Goal: Task Accomplishment & Management: Use online tool/utility

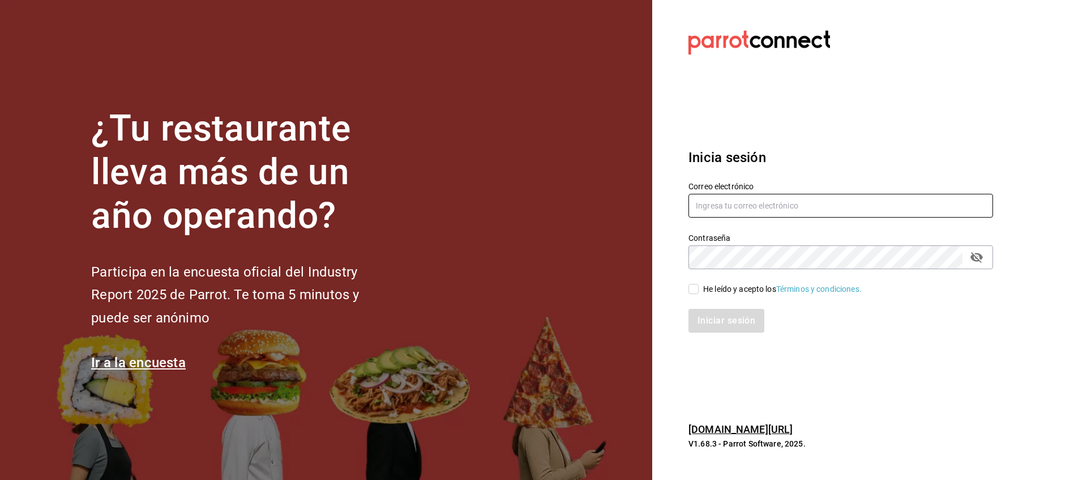
click at [772, 208] on input "text" at bounding box center [841, 206] width 305 height 24
type input "[EMAIL_ADDRESS][DOMAIN_NAME]"
click at [698, 297] on div "Iniciar sesión" at bounding box center [834, 313] width 318 height 37
click at [699, 294] on span "He leído y acepto los Términos y condiciones." at bounding box center [780, 289] width 163 height 12
click at [699, 294] on input "He leído y acepto los Términos y condiciones." at bounding box center [694, 289] width 10 height 10
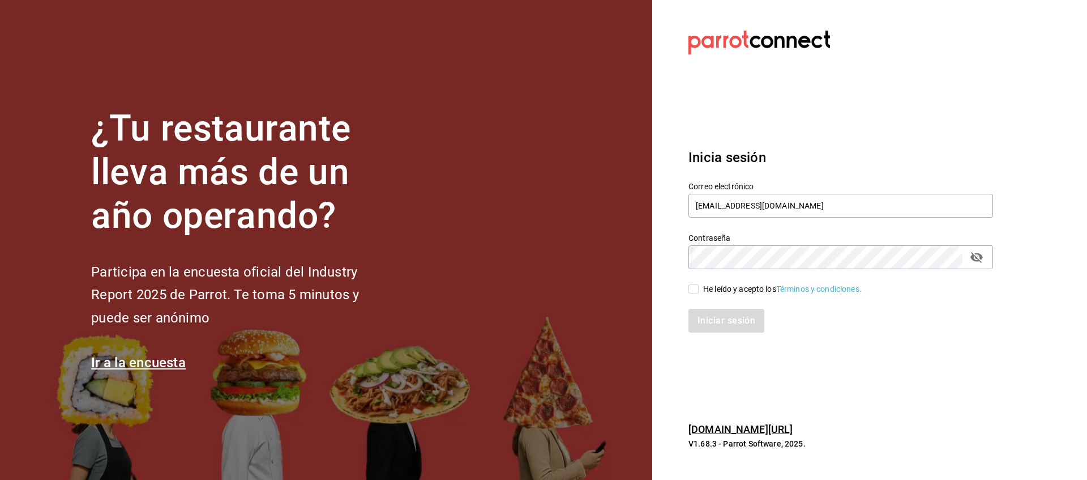
checkbox input "true"
click at [711, 322] on button "Iniciar sesión" at bounding box center [727, 321] width 77 height 24
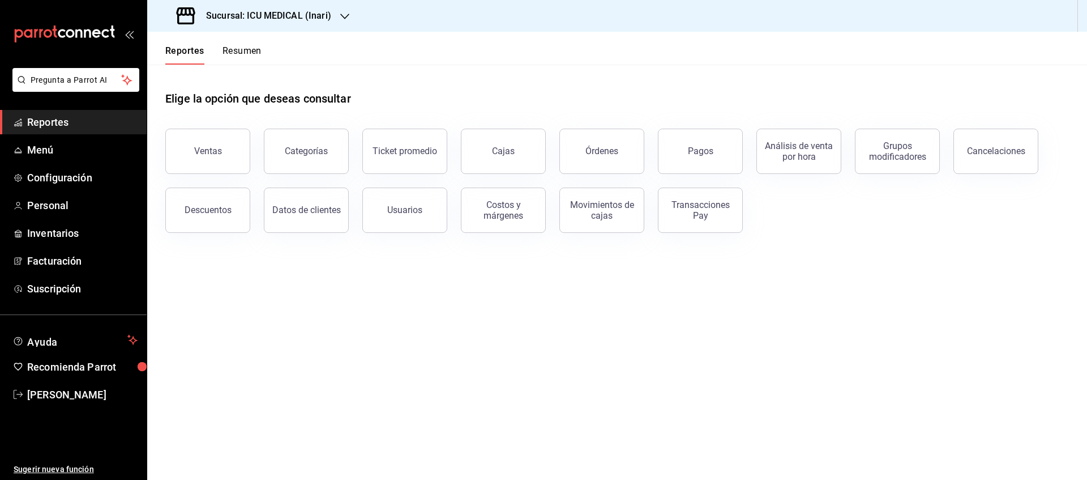
click at [346, 27] on div "Sucursal: ICU MEDICAL (Inari)" at bounding box center [255, 16] width 198 height 32
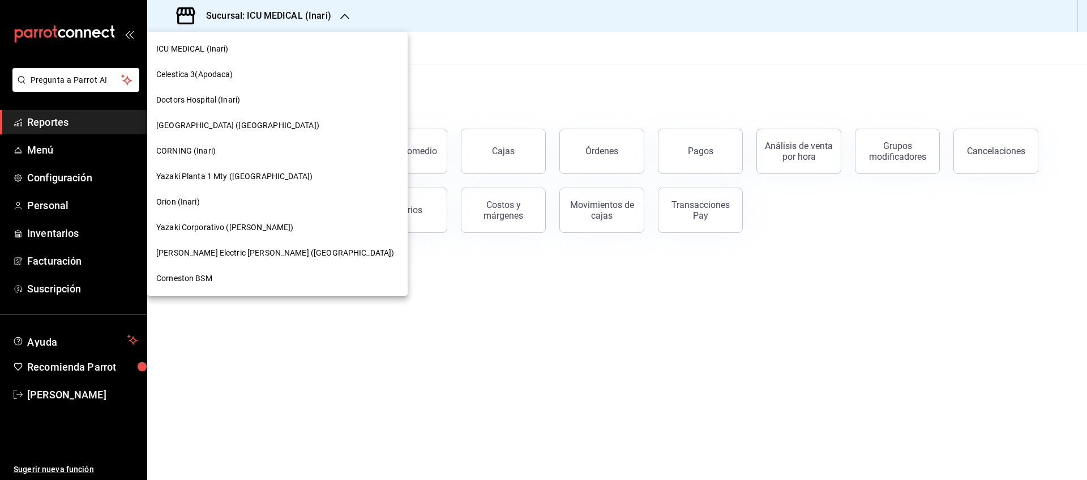
click at [194, 160] on div "CORNING (Inari)" at bounding box center [277, 150] width 260 height 25
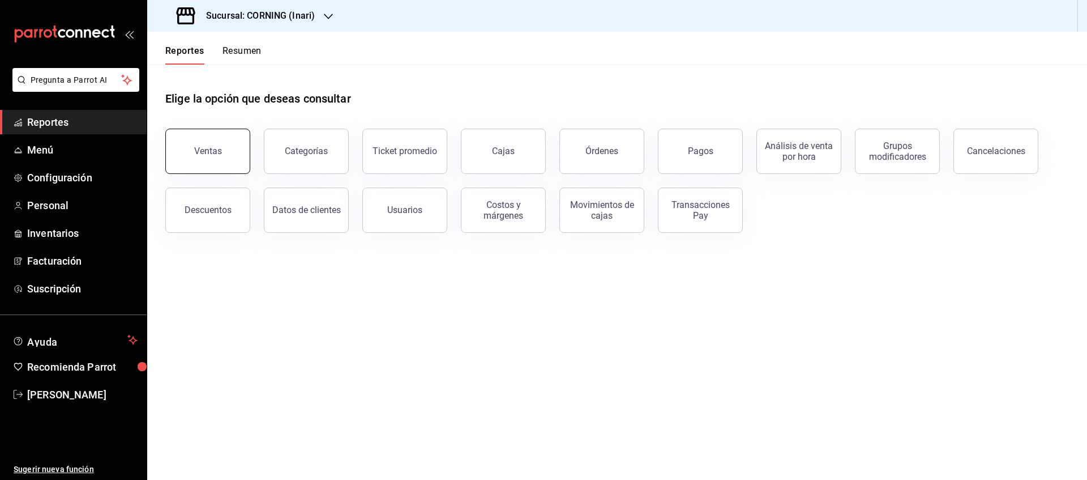
click at [190, 163] on button "Ventas" at bounding box center [207, 151] width 85 height 45
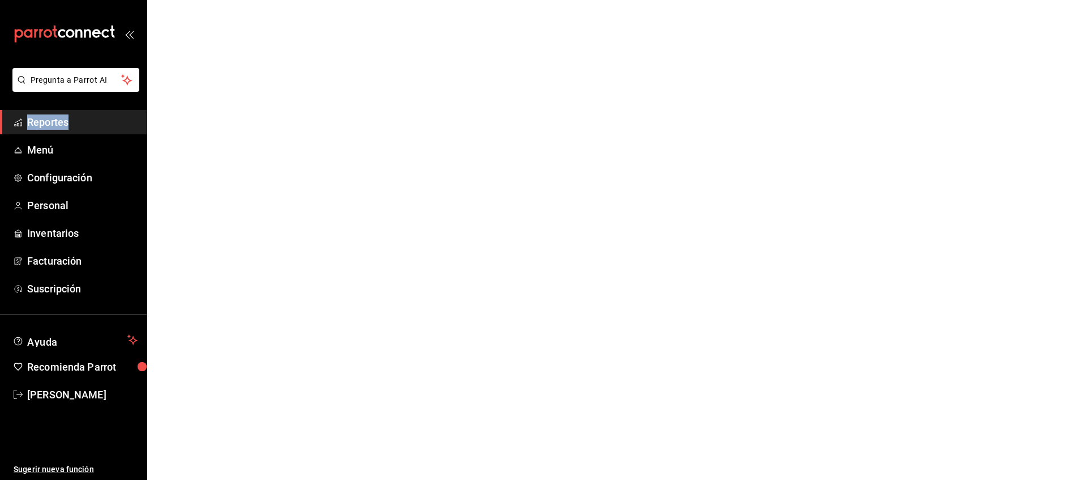
click at [190, 0] on html "Pregunta a Parrot AI Reportes Menú Configuración Personal Inventarios Facturaci…" at bounding box center [543, 0] width 1087 height 0
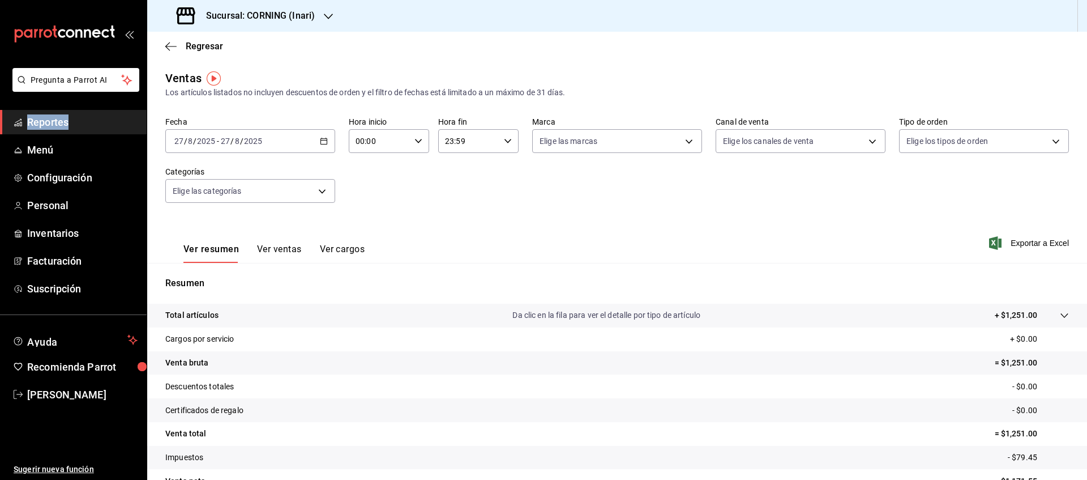
click at [322, 143] on icon "button" at bounding box center [324, 141] width 8 height 8
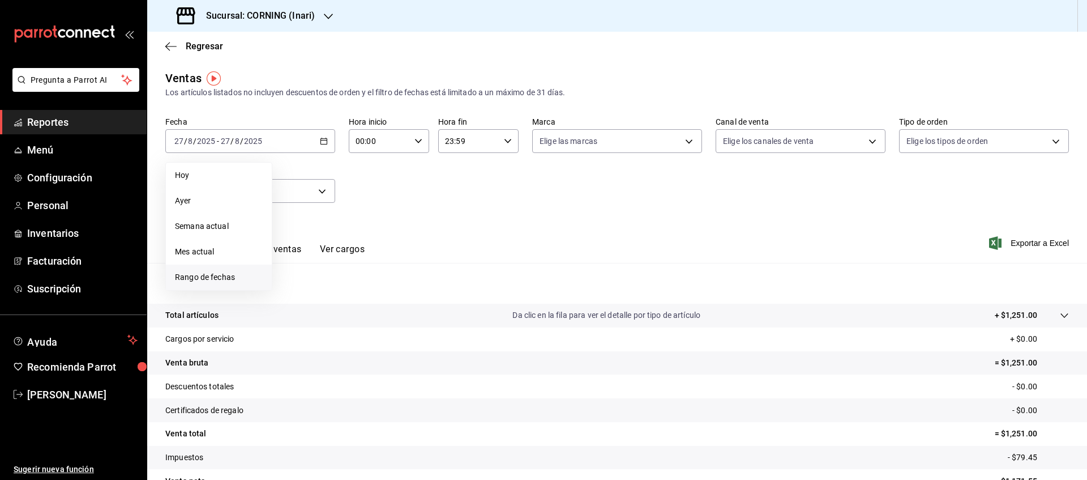
click at [204, 282] on span "Rango de fechas" at bounding box center [219, 277] width 88 height 12
click at [297, 291] on abbr "18" at bounding box center [295, 291] width 7 height 8
click at [417, 292] on abbr "24" at bounding box center [416, 291] width 7 height 8
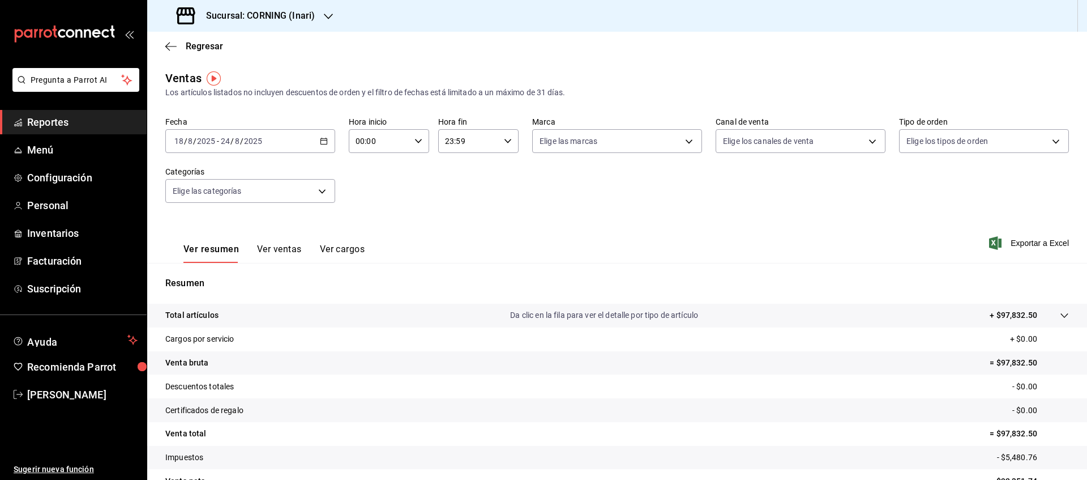
click at [285, 250] on button "Ver ventas" at bounding box center [279, 253] width 45 height 19
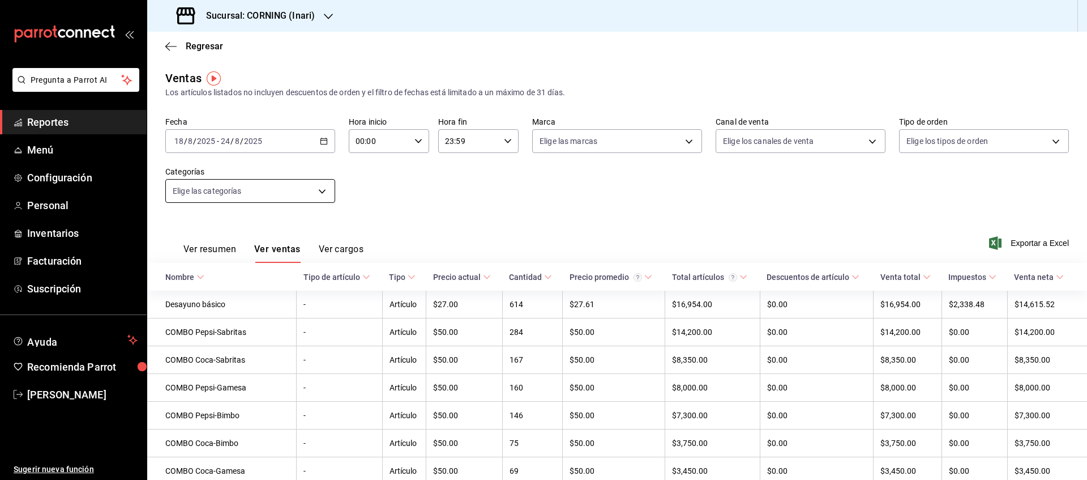
click at [332, 192] on body "Pregunta a Parrot AI Reportes Menú Configuración Personal Inventarios Facturaci…" at bounding box center [543, 240] width 1087 height 480
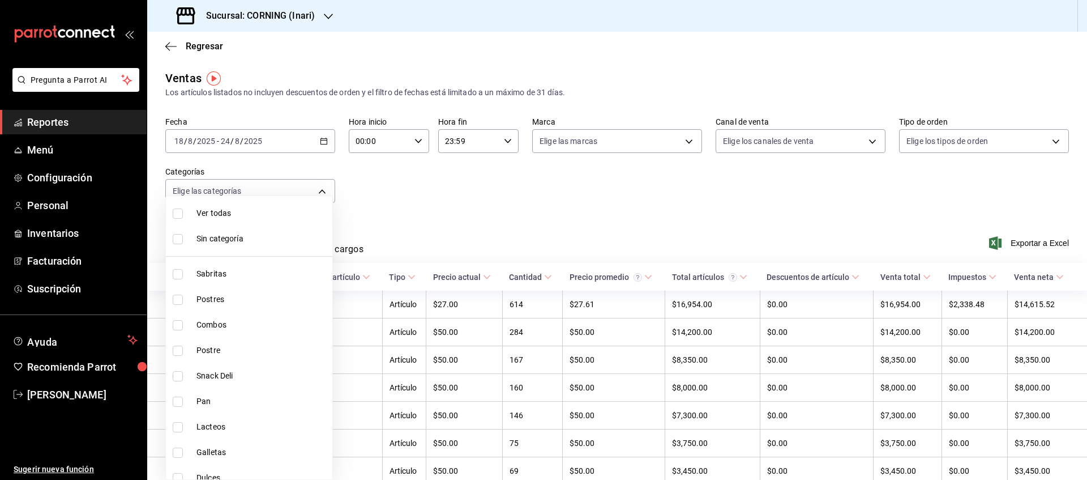
click at [185, 327] on label at bounding box center [180, 325] width 15 height 10
click at [183, 327] on input "checkbox" at bounding box center [178, 325] width 10 height 10
checkbox input "false"
click at [180, 328] on input "checkbox" at bounding box center [178, 325] width 10 height 10
checkbox input "true"
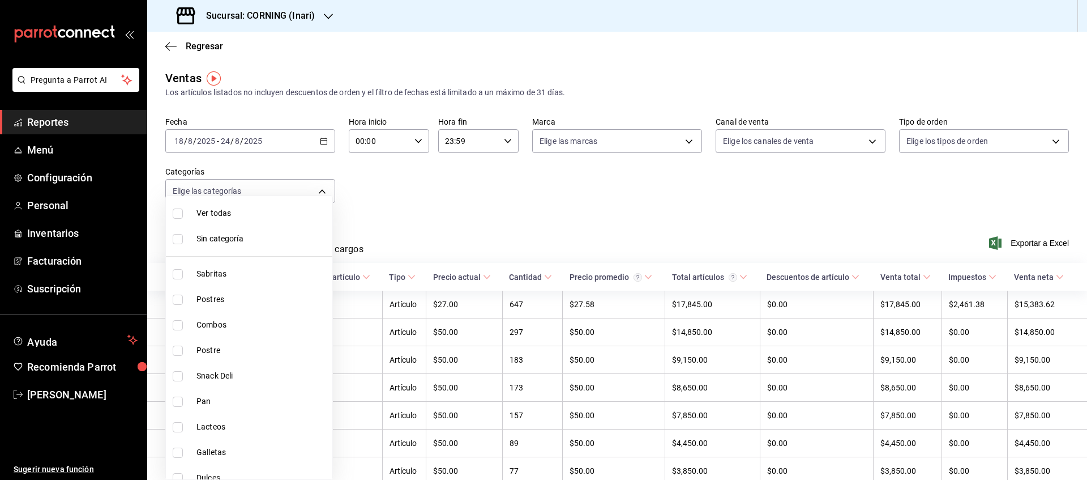
type input "5444b85d-5e5a-4f22-835e-2c1604aac23d"
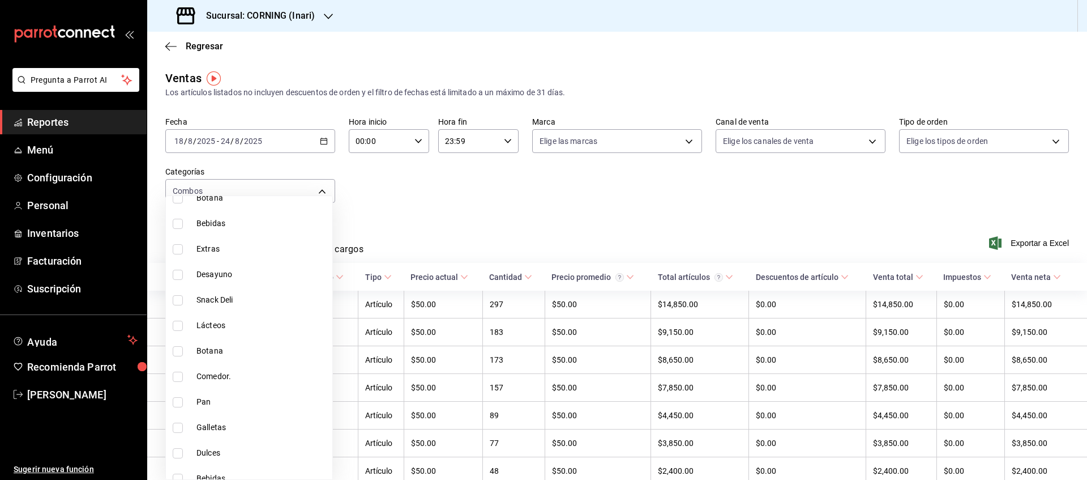
scroll to position [309, 0]
click at [180, 269] on input "checkbox" at bounding box center [178, 271] width 10 height 10
checkbox input "true"
type input "5444b85d-5e5a-4f22-835e-2c1604aac23d,626f0c92-3e0e-490c-b11d-0e31dcccac4c"
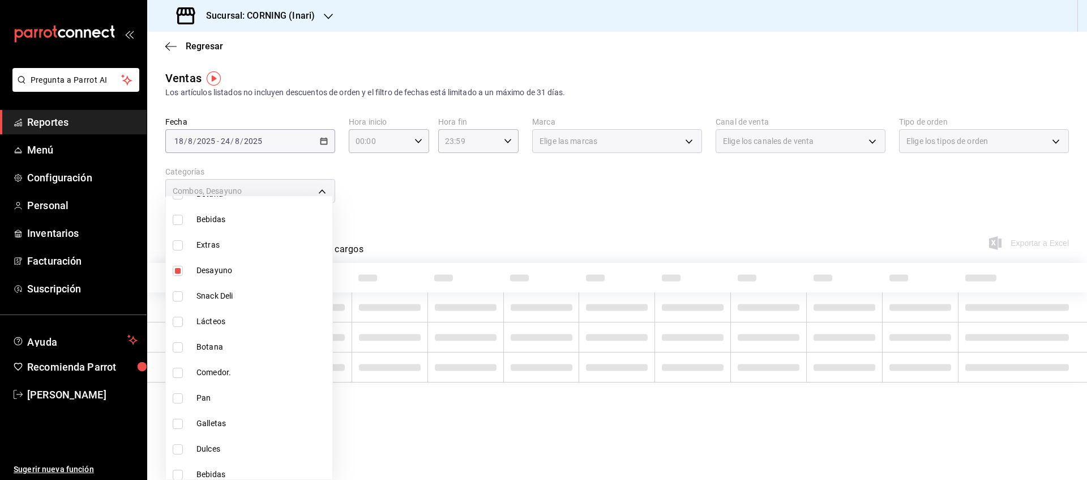
click at [181, 250] on input "checkbox" at bounding box center [178, 245] width 10 height 10
checkbox input "true"
type input "5444b85d-5e5a-4f22-835e-2c1604aac23d,626f0c92-3e0e-490c-b11d-0e31dcccac4c,7b017…"
click at [178, 377] on input "checkbox" at bounding box center [178, 373] width 10 height 10
checkbox input "true"
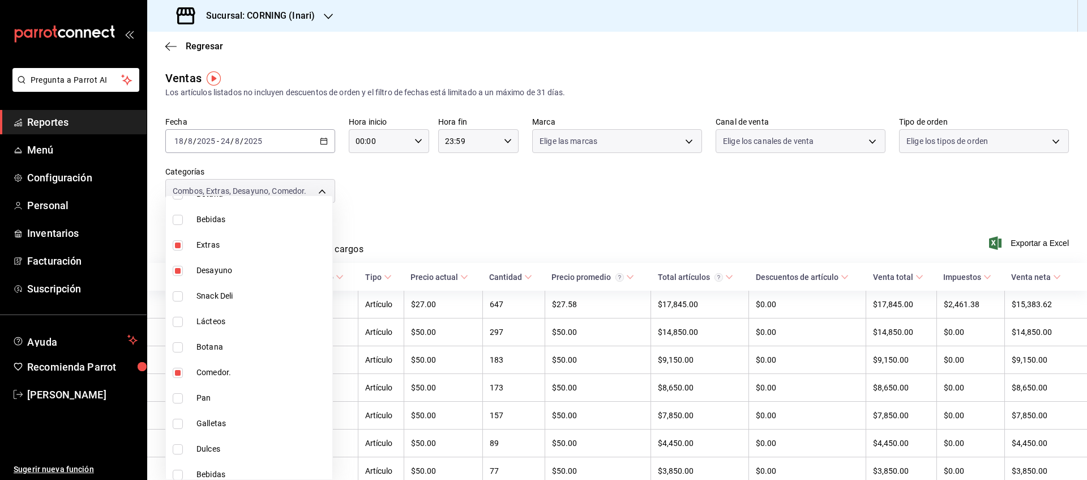
type input "5444b85d-5e5a-4f22-835e-2c1604aac23d,626f0c92-3e0e-490c-b11d-0e31dcccac4c,7b017…"
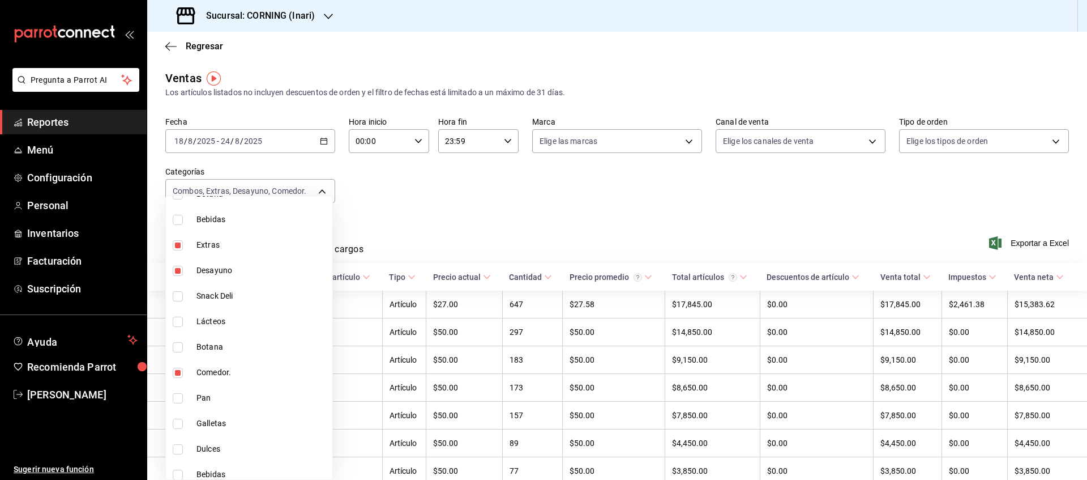
scroll to position [317, 0]
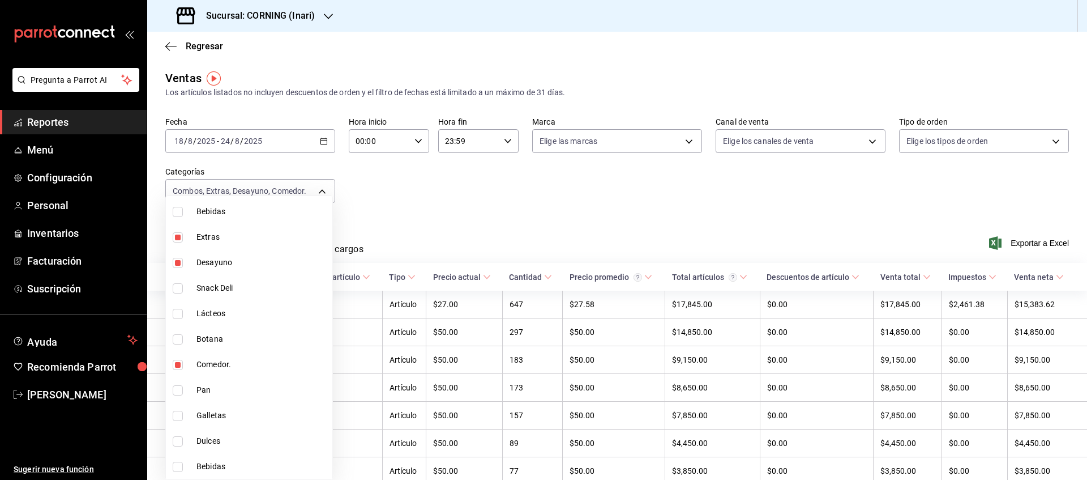
click at [651, 194] on div at bounding box center [543, 240] width 1087 height 480
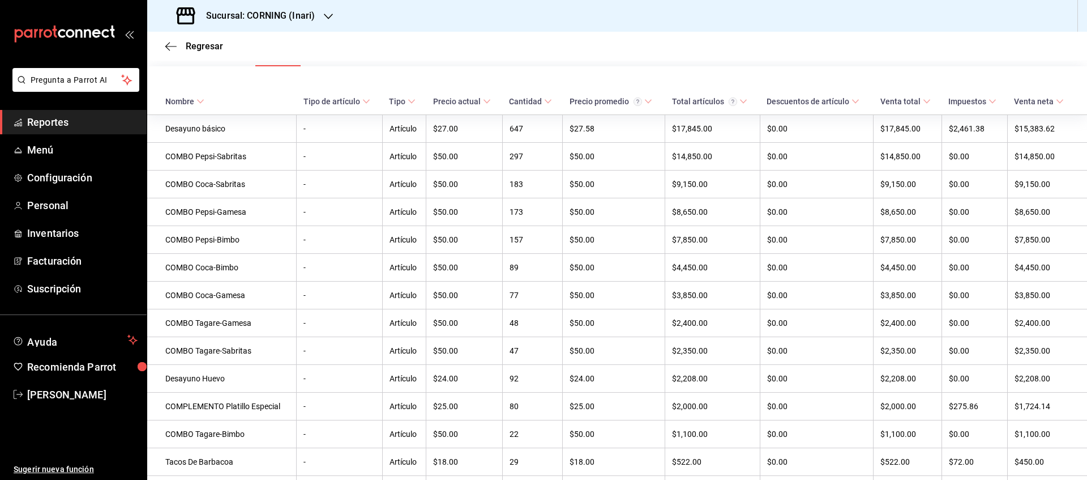
scroll to position [0, 0]
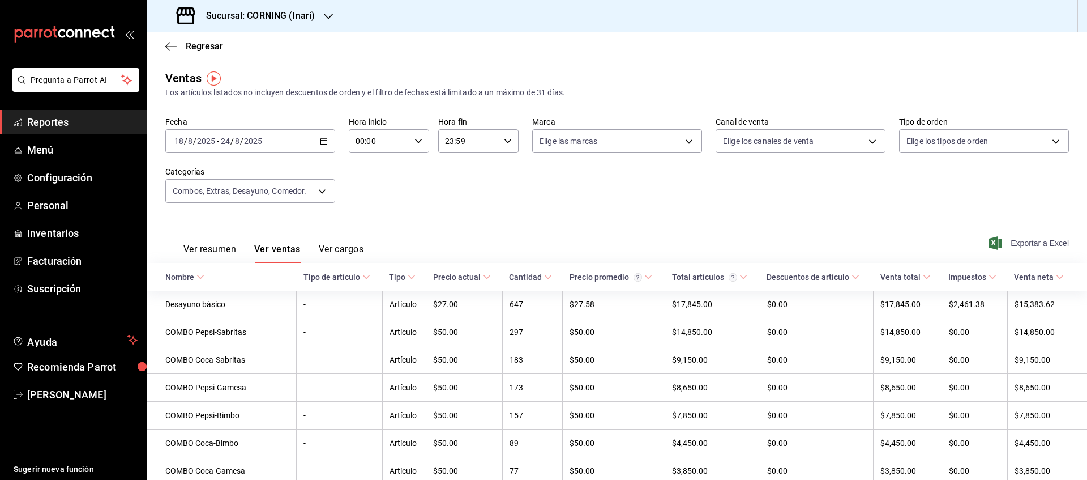
click at [1032, 241] on span "Exportar a Excel" at bounding box center [1031, 243] width 78 height 14
